Goal: Browse casually

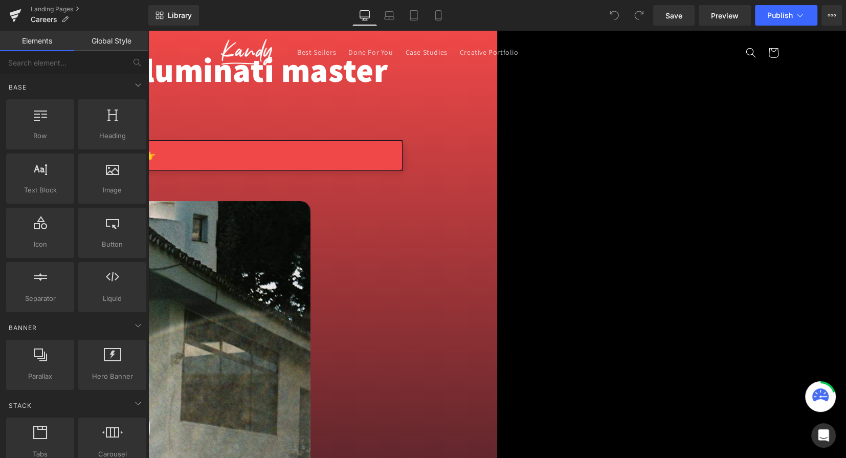
click at [235, 85] on div "Psst, wanna join our illuminati master plan? Heading Take our Banana test 👉 But…" at bounding box center [106, 122] width 614 height 158
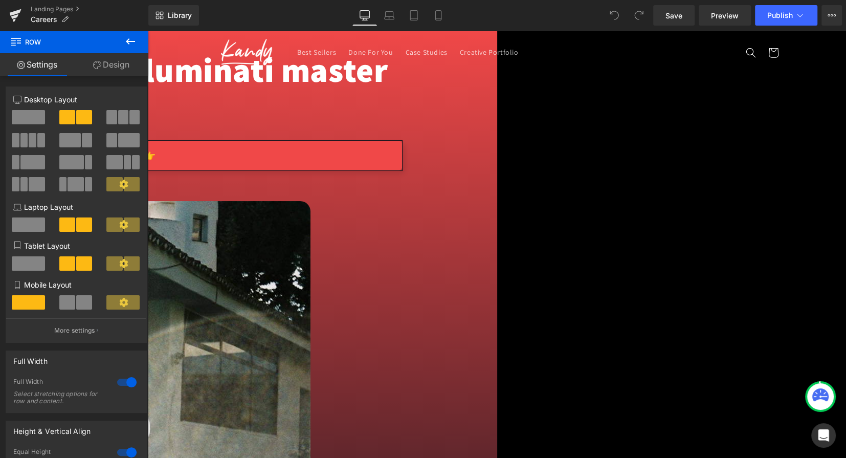
click at [271, 125] on h1 "Psst, wanna join our illuminati master plan?" at bounding box center [105, 88] width 593 height 73
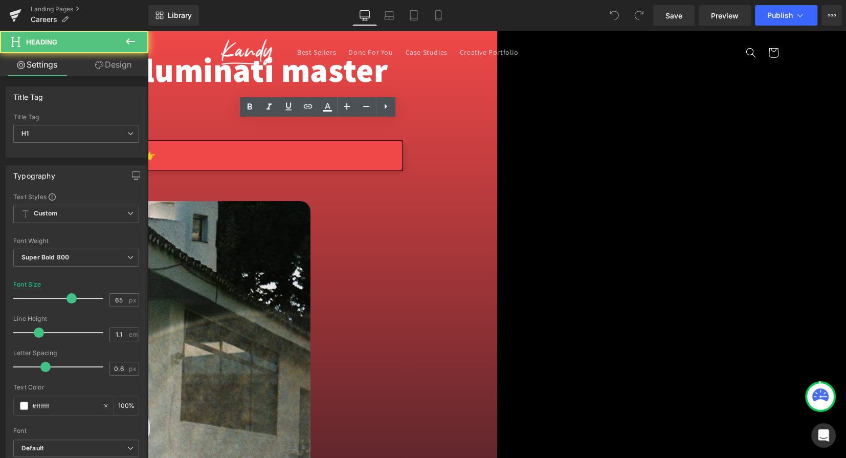
click at [255, 125] on h1 "Psst, wanna join our illuminati master plan?" at bounding box center [105, 88] width 593 height 73
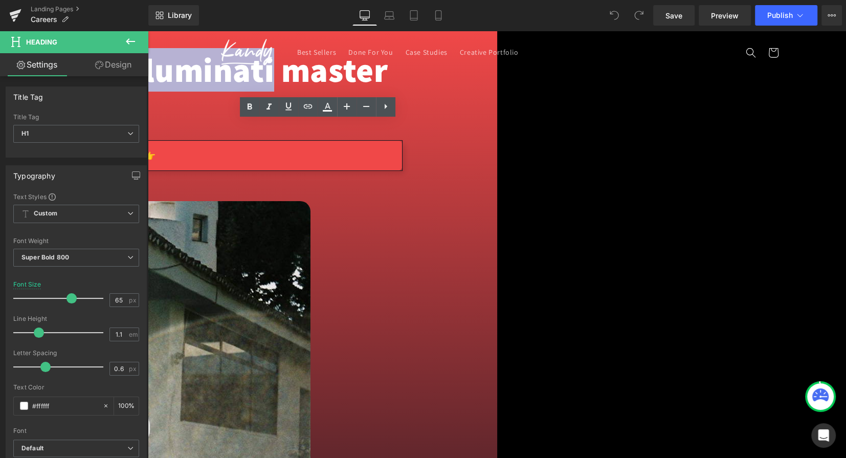
click at [255, 125] on h1 "Psst, wanna join our illuminati master plan?" at bounding box center [105, 88] width 593 height 73
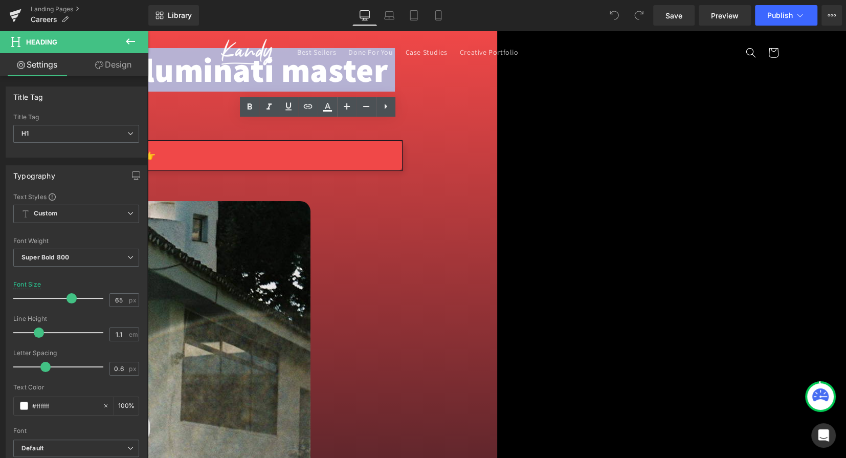
click at [255, 125] on h1 "Psst, wanna join our illuminati master plan?" at bounding box center [105, 88] width 593 height 73
click at [278, 171] on link "Take our Banana test 👉" at bounding box center [105, 155] width 593 height 31
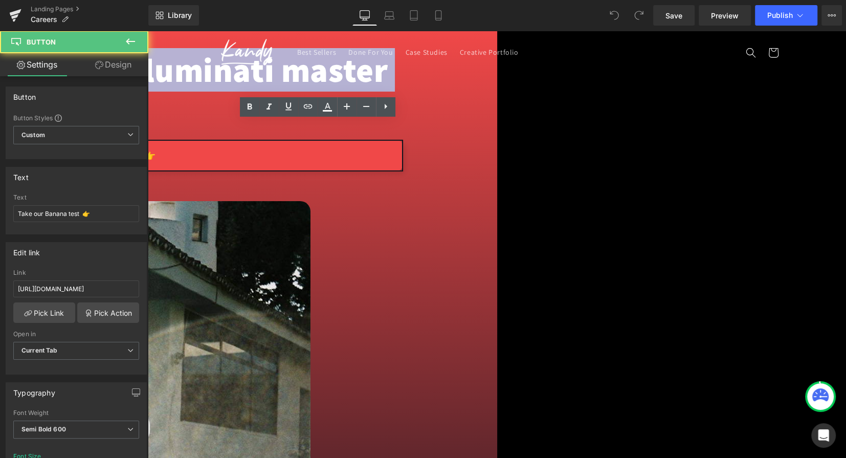
click at [278, 171] on link "Take our Banana test 👉" at bounding box center [105, 155] width 593 height 31
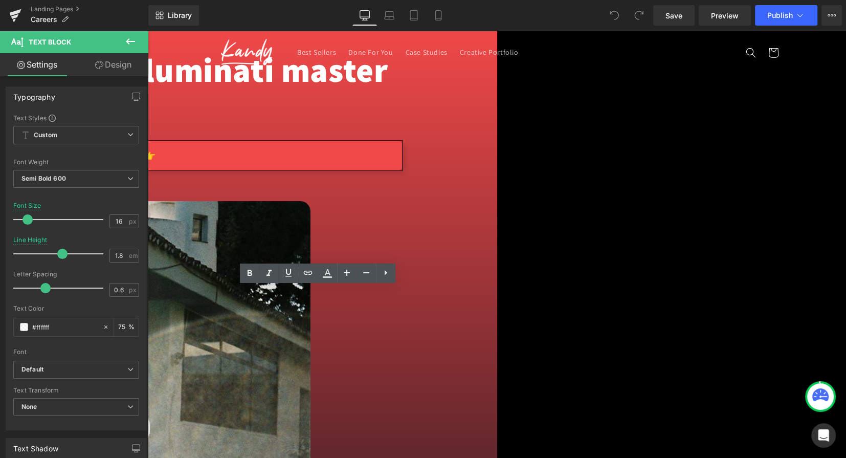
click at [310, 202] on img at bounding box center [54, 440] width 511 height 478
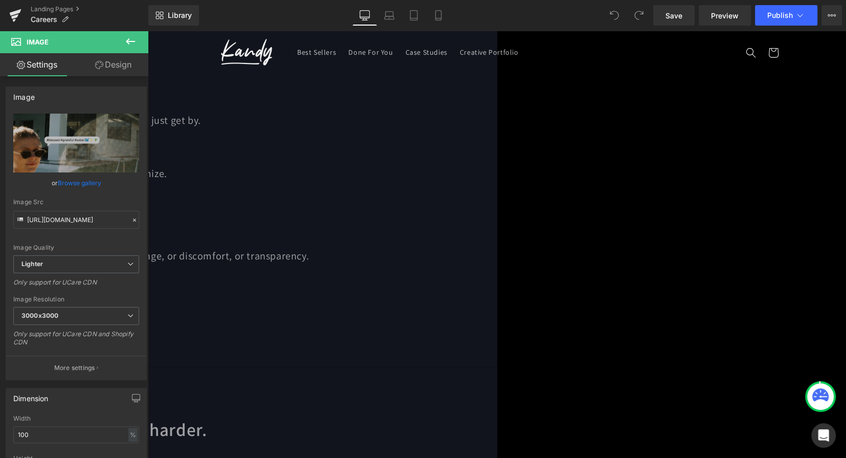
scroll to position [1056, 0]
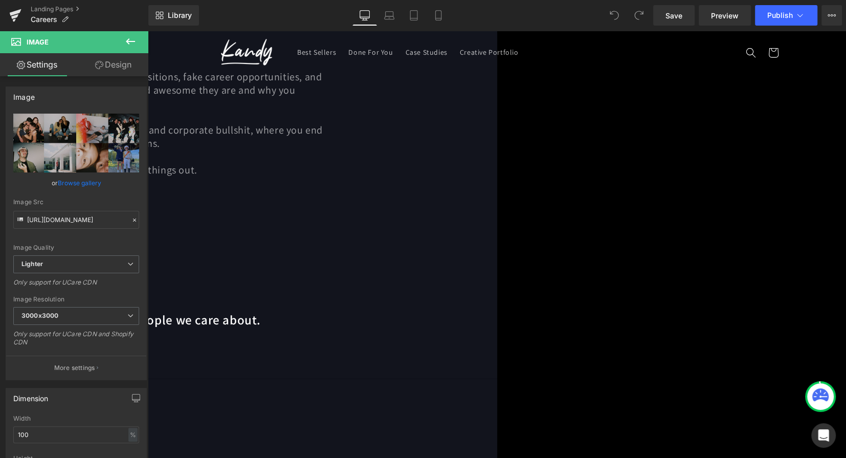
scroll to position [1975, 0]
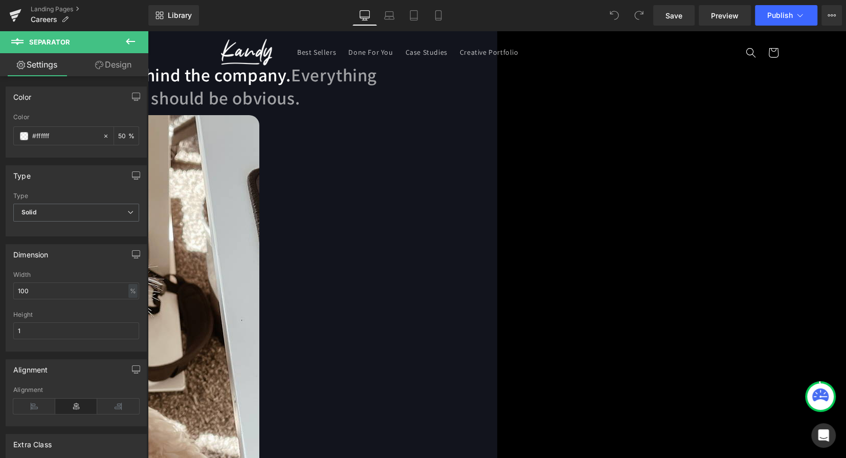
scroll to position [2945, 0]
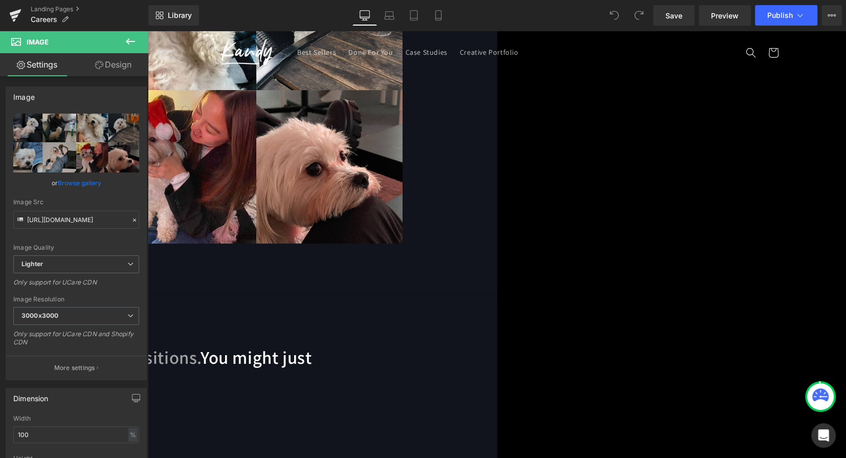
scroll to position [3859, 0]
